Goal: Information Seeking & Learning: Check status

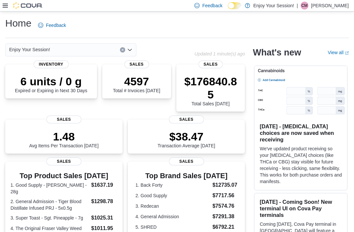
click at [72, 80] on p "6 units / 0 g" at bounding box center [51, 81] width 72 height 13
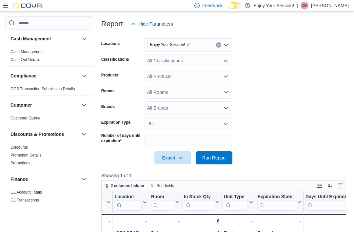
scroll to position [57, 0]
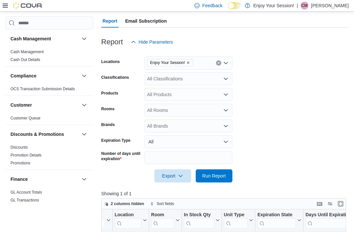
click at [190, 62] on icon "Remove Enjoy Your Session! from selection in this group" at bounding box center [188, 63] width 4 height 4
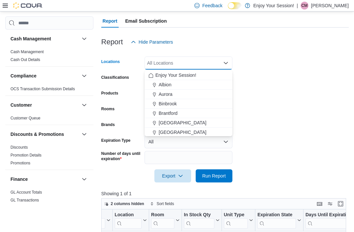
click at [199, 59] on div "All Locations Combo box. Selected. Combo box input. All Locations. Type some te…" at bounding box center [188, 62] width 88 height 13
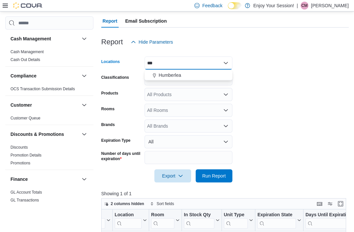
type input "***"
click at [181, 73] on div "Humberlea" at bounding box center [188, 75] width 80 height 7
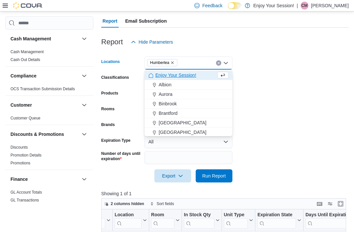
click at [282, 81] on form "Locations Humberlea Combo box. Selected. Humberlea. Press Backspace to delete H…" at bounding box center [224, 115] width 247 height 134
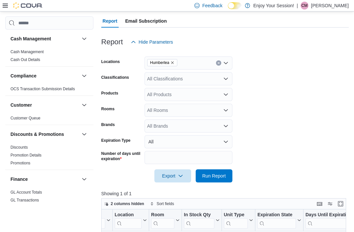
click at [225, 177] on span "Run Report" at bounding box center [214, 175] width 24 height 7
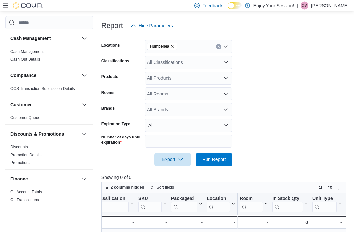
scroll to position [73, 0]
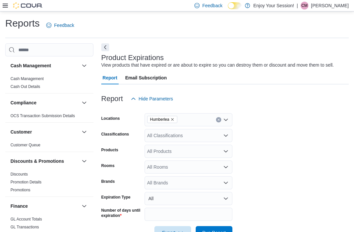
click at [7, 7] on icon at bounding box center [5, 5] width 5 height 5
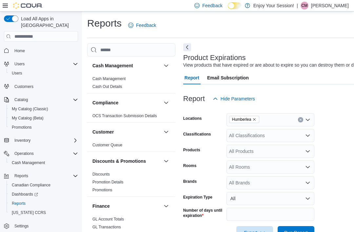
click at [33, 46] on span "Home" at bounding box center [45, 50] width 66 height 8
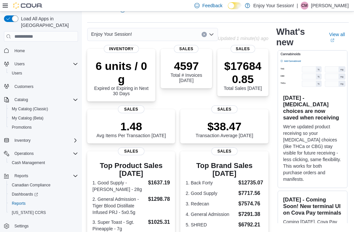
click at [255, 79] on p "$176840.85" at bounding box center [242, 72] width 41 height 26
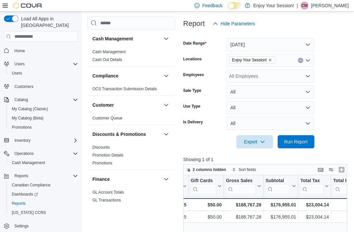
scroll to position [0, 159]
click at [284, 58] on div "Enjoy Your Session!" at bounding box center [270, 60] width 88 height 13
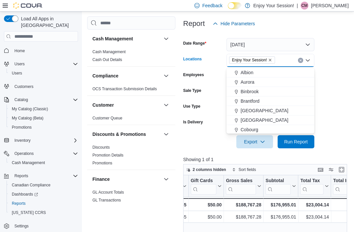
click at [301, 60] on icon "Clear input" at bounding box center [300, 60] width 3 height 3
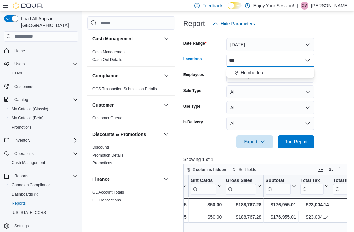
type input "***"
click at [269, 70] on div "Humberlea" at bounding box center [270, 72] width 80 height 7
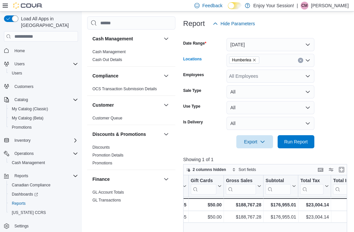
click at [333, 84] on form "Date Range Today Locations Humberlea Combo box. Selected. Humberlea. Press Back…" at bounding box center [265, 89] width 165 height 118
click at [298, 143] on span "Run Report" at bounding box center [296, 141] width 24 height 7
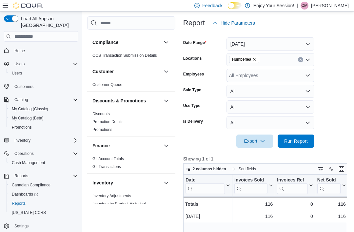
scroll to position [36, 0]
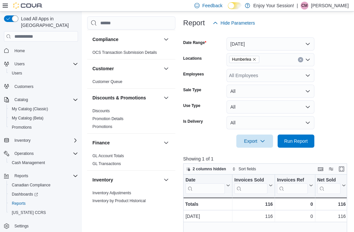
click at [104, 109] on link "Discounts" at bounding box center [100, 110] width 17 height 5
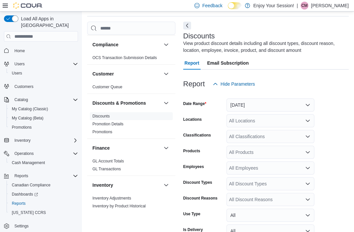
scroll to position [54, 0]
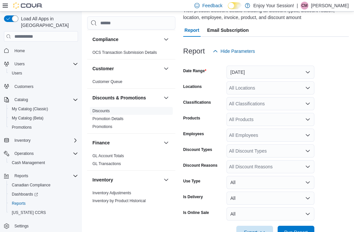
click at [267, 72] on button "Yesterday" at bounding box center [270, 72] width 88 height 13
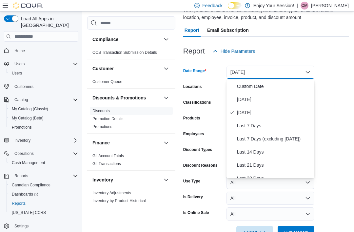
click at [268, 84] on span "Custom Date" at bounding box center [274, 86] width 75 height 8
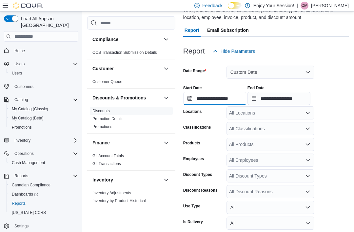
click at [242, 102] on input "**********" at bounding box center [214, 98] width 63 height 13
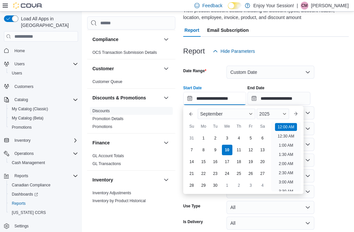
scroll to position [20, 0]
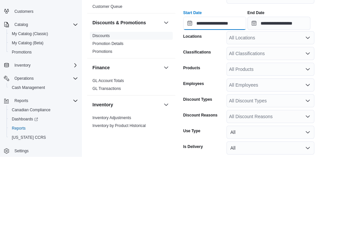
click at [244, 92] on input "**********" at bounding box center [214, 98] width 63 height 13
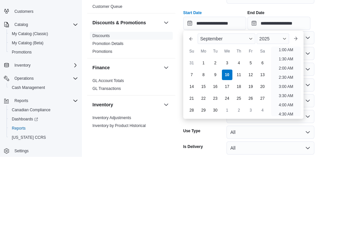
click at [190, 144] on div "7" at bounding box center [191, 149] width 10 height 10
type input "**********"
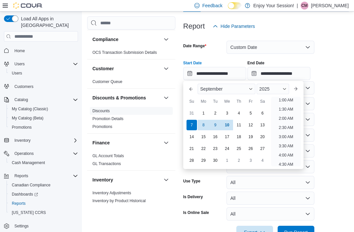
scroll to position [1, 0]
click at [192, 122] on div "7" at bounding box center [191, 125] width 10 height 10
click at [299, 72] on input "**********" at bounding box center [278, 73] width 63 height 13
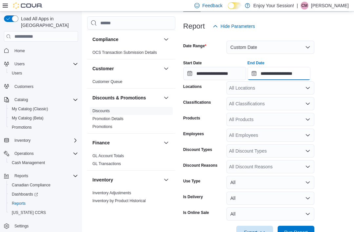
scroll to position [372, 0]
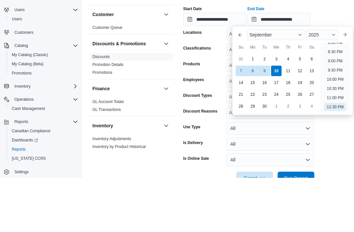
click at [241, 120] on div "7" at bounding box center [240, 125] width 10 height 10
type input "**********"
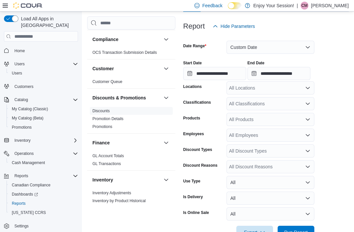
click at [341, 52] on form "**********" at bounding box center [265, 136] width 165 height 206
click at [261, 86] on div "All Locations" at bounding box center [270, 87] width 88 height 13
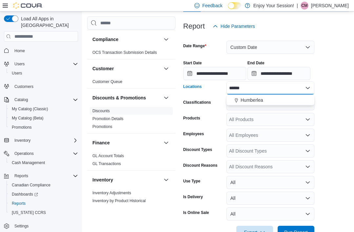
type input "******"
click at [251, 101] on span "Humberlea" at bounding box center [251, 100] width 22 height 7
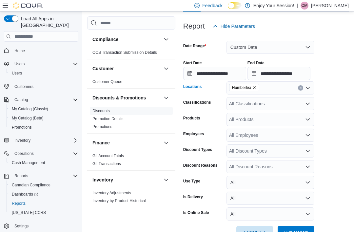
click at [332, 120] on form "**********" at bounding box center [265, 136] width 165 height 206
click at [299, 231] on span "Run Report" at bounding box center [296, 232] width 24 height 7
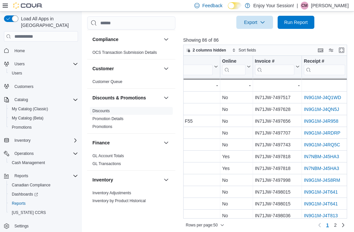
scroll to position [0, 266]
click at [326, 110] on link "IN9G1M-J4QN5J" at bounding box center [319, 109] width 35 height 5
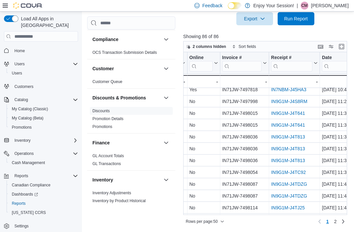
scroll to position [76, 298]
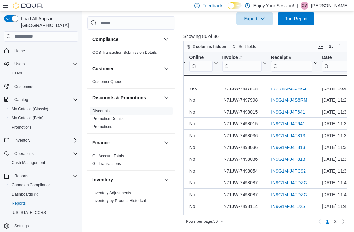
click at [291, 109] on link "IN9G1M-J4T641" at bounding box center [288, 111] width 34 height 5
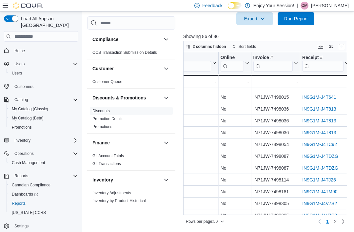
scroll to position [103, 275]
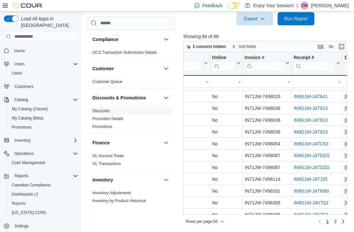
click at [308, 94] on link "IN9G1M-J4T641" at bounding box center [310, 96] width 34 height 5
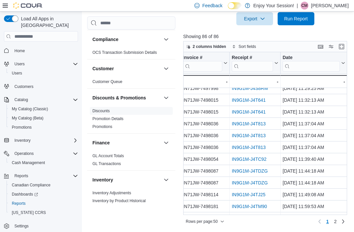
scroll to position [88, 339]
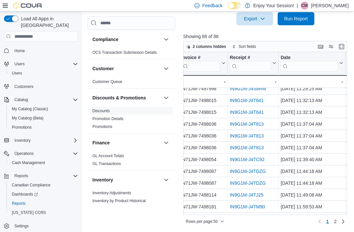
click at [254, 98] on link "IN9G1M-J4T641" at bounding box center [247, 100] width 34 height 5
click at [249, 110] on link "IN9G1M-J4T641" at bounding box center [247, 112] width 34 height 5
click at [251, 122] on link "IN9G1M-J4T813" at bounding box center [247, 124] width 34 height 5
click at [252, 133] on link "IN9G1M-J4T813" at bounding box center [247, 135] width 34 height 5
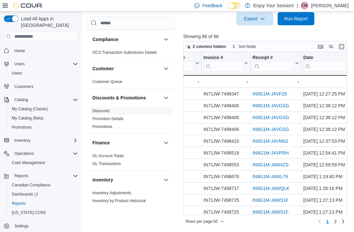
scroll to position [259, 316]
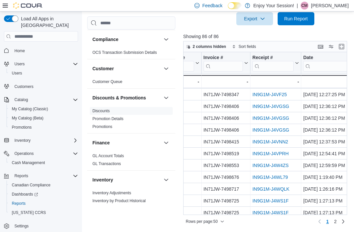
click at [281, 139] on link "IN9G1M-J4VNN2" at bounding box center [270, 141] width 36 height 5
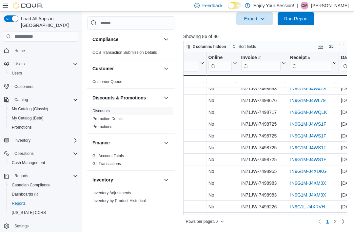
scroll to position [330, 280]
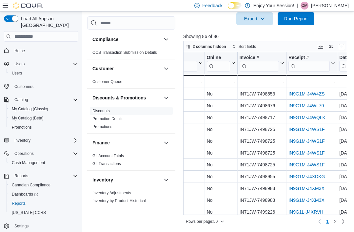
click at [308, 115] on link "IN9G1M-J4WQLK" at bounding box center [306, 117] width 37 height 5
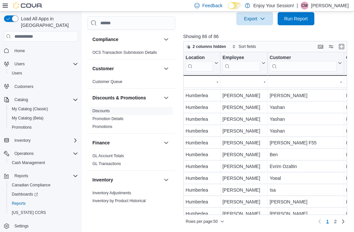
scroll to position [446, 141]
click at [332, 217] on link "2" at bounding box center [335, 221] width 8 height 10
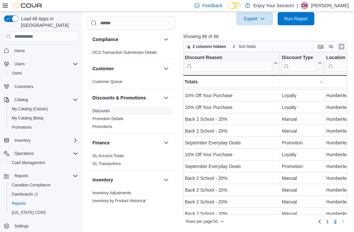
scroll to position [281, 1]
click at [327, 219] on span "1" at bounding box center [327, 221] width 3 height 7
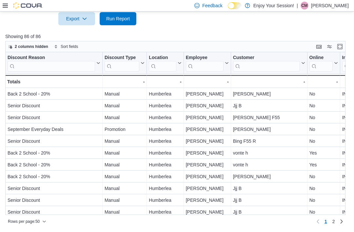
scroll to position [303, 0]
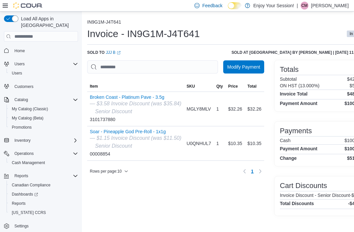
scroll to position [21, 18]
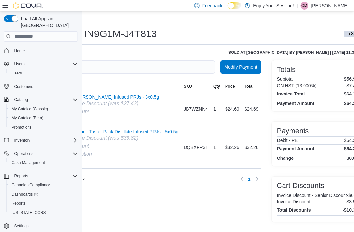
scroll to position [0, 58]
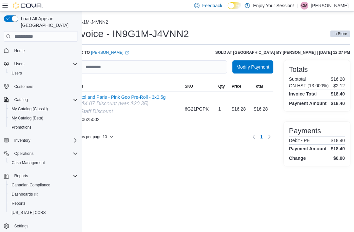
scroll to position [0, 16]
